Goal: Information Seeking & Learning: Learn about a topic

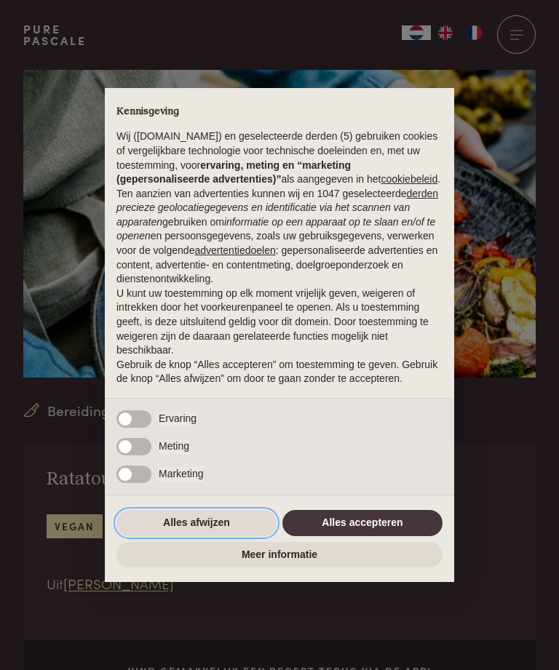
click at [228, 536] on button "Alles afwijzen" at bounding box center [196, 523] width 160 height 26
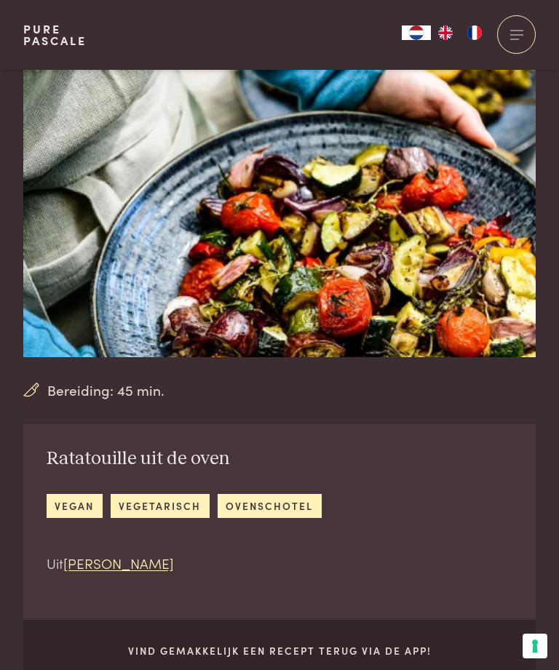
scroll to position [111, 0]
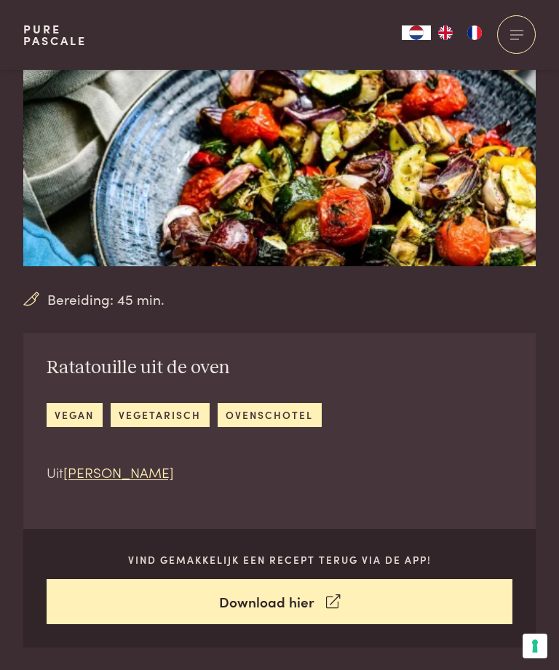
click at [289, 419] on link "ovenschotel" at bounding box center [269, 415] width 104 height 24
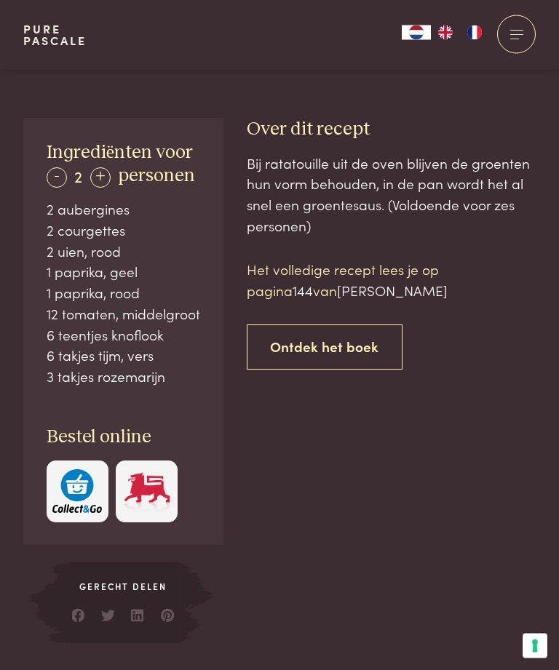
scroll to position [703, 0]
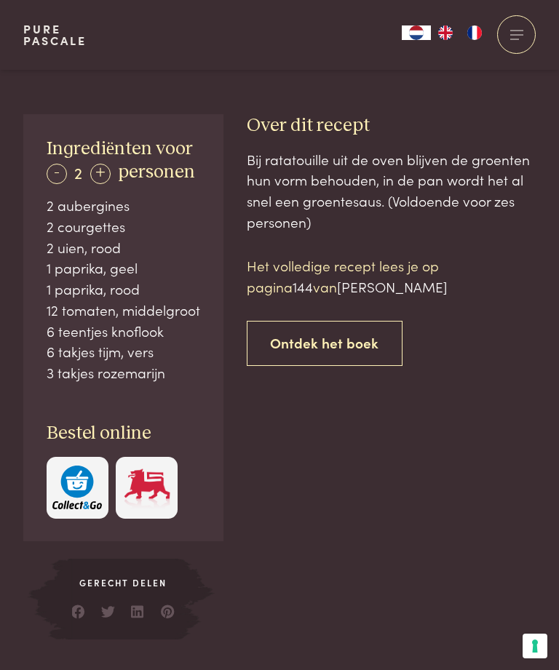
click at [313, 276] on span "144" at bounding box center [302, 286] width 20 height 20
click at [372, 332] on link "Ontdek het boek" at bounding box center [325, 344] width 156 height 46
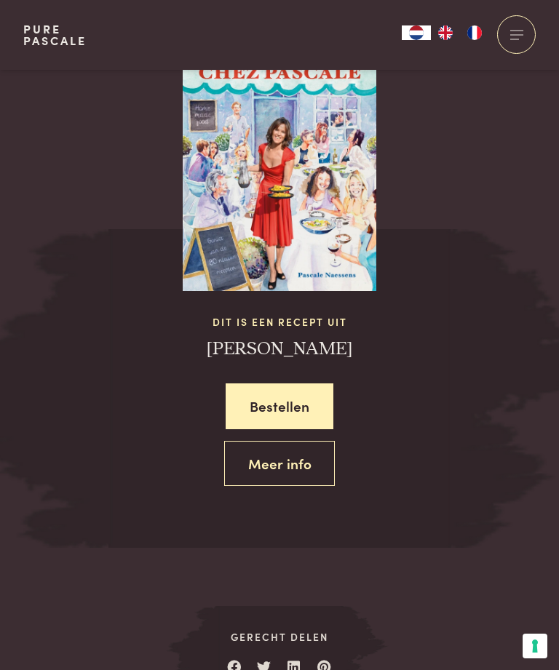
scroll to position [1447, 0]
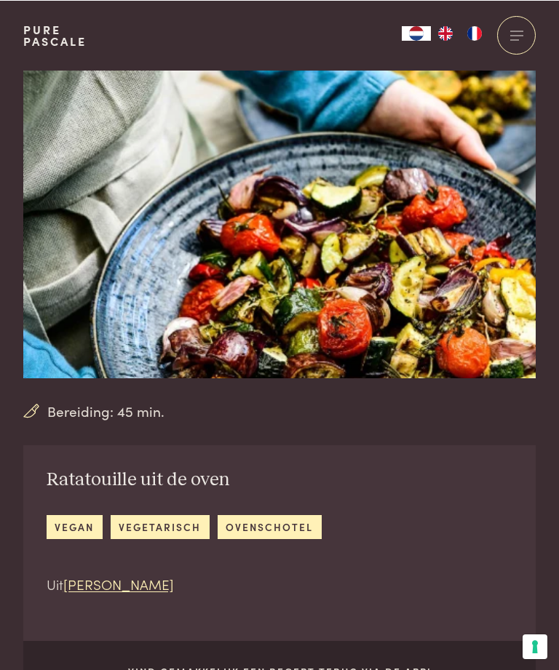
scroll to position [1494, 0]
